Goal: Task Accomplishment & Management: Use online tool/utility

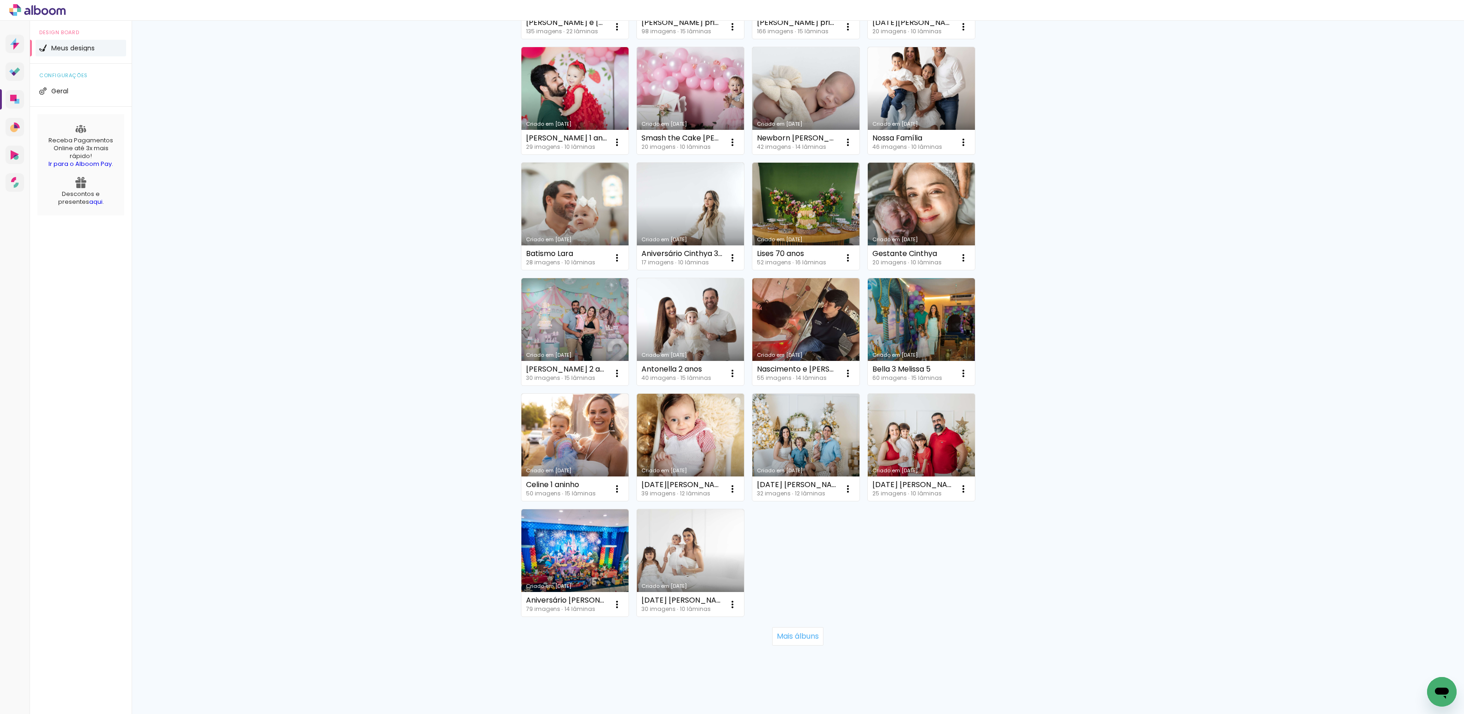
scroll to position [309, 0]
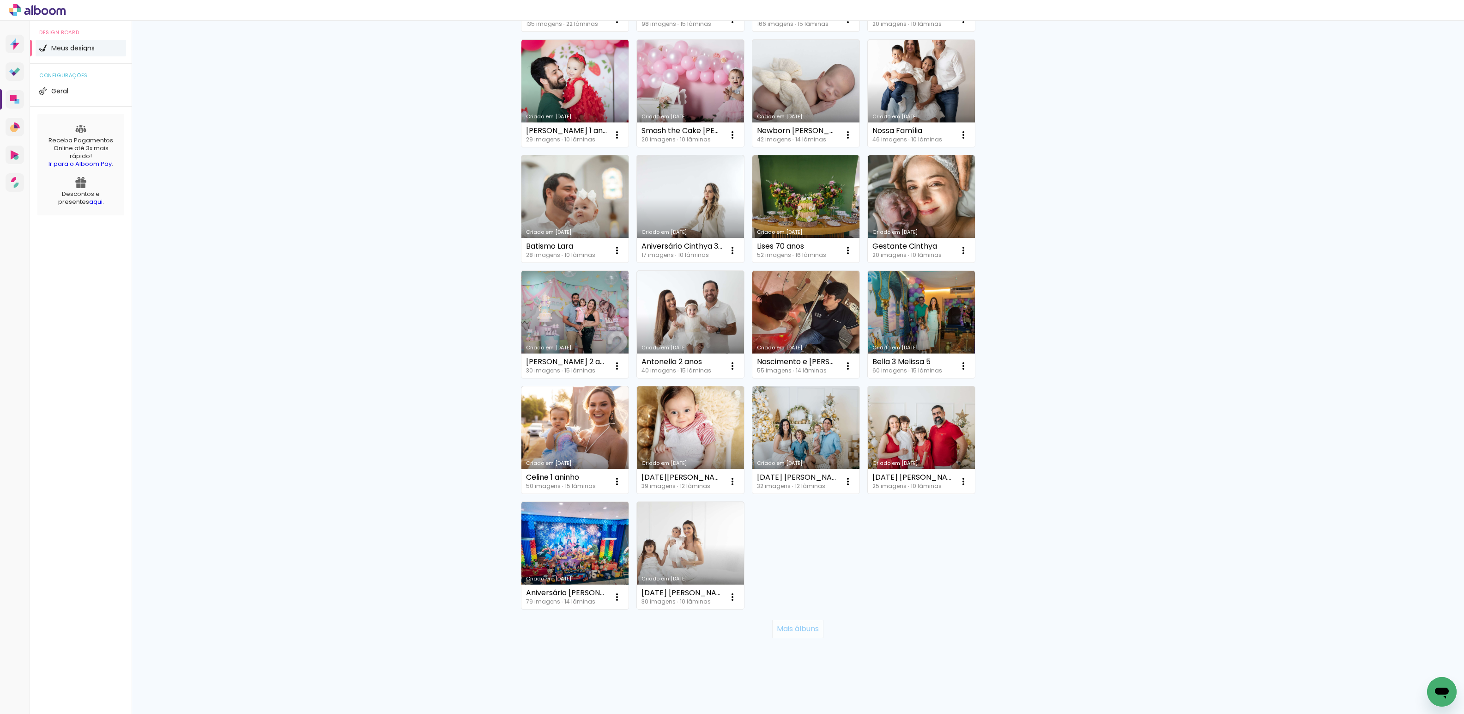
click at [0, 0] on slot "Mais álbuns" at bounding box center [0, 0] width 0 height 0
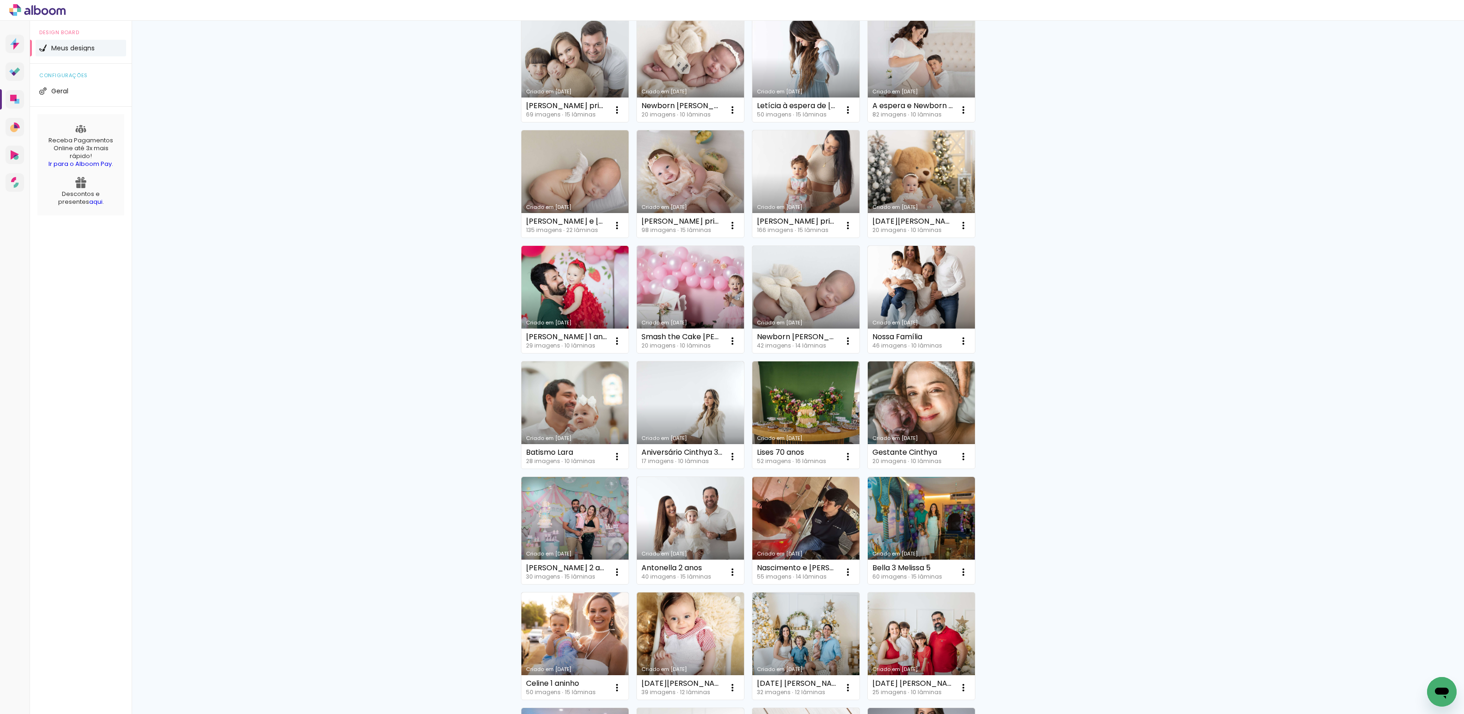
scroll to position [103, 0]
click at [595, 198] on link "Criado em [DATE]" at bounding box center [574, 184] width 107 height 107
